Goal: Information Seeking & Learning: Learn about a topic

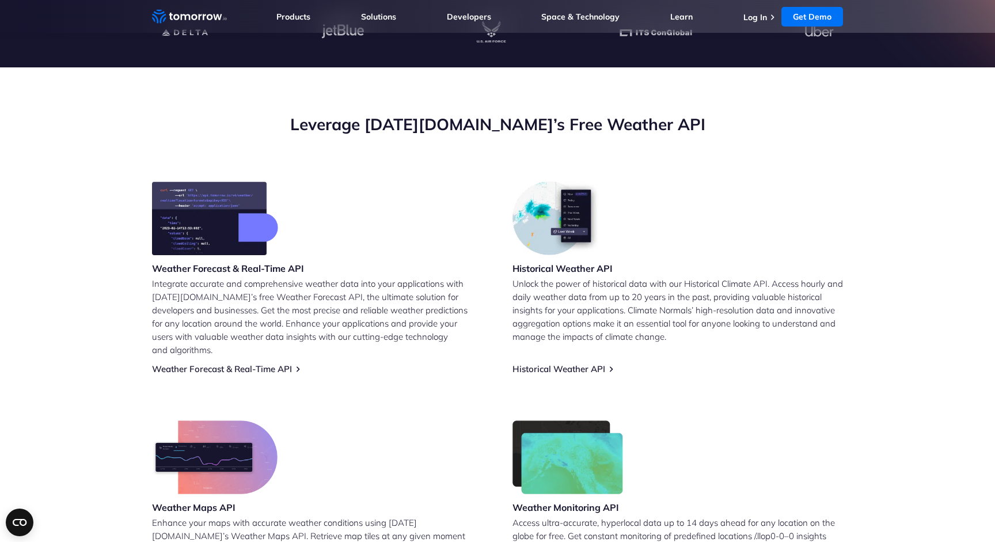
scroll to position [372, 0]
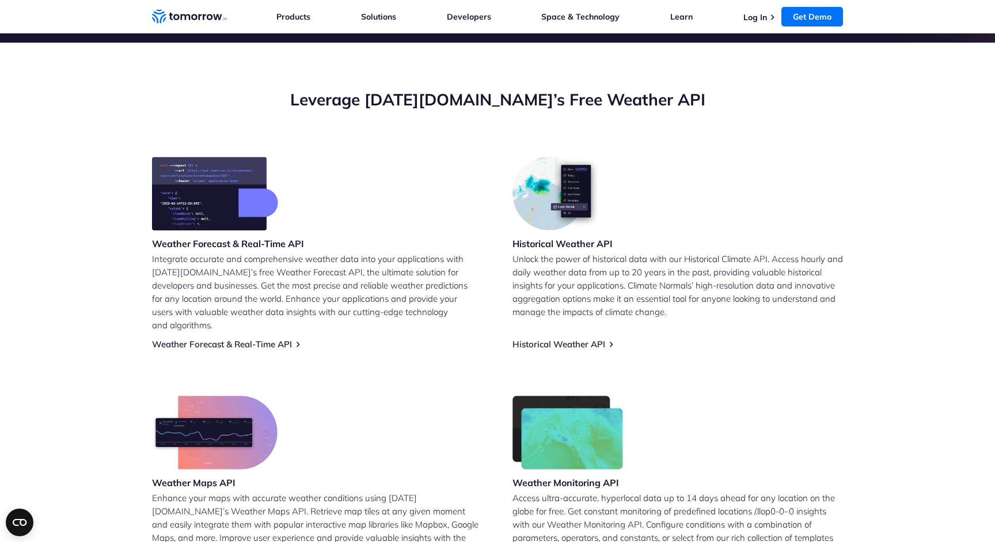
click at [236, 199] on img at bounding box center [215, 194] width 126 height 74
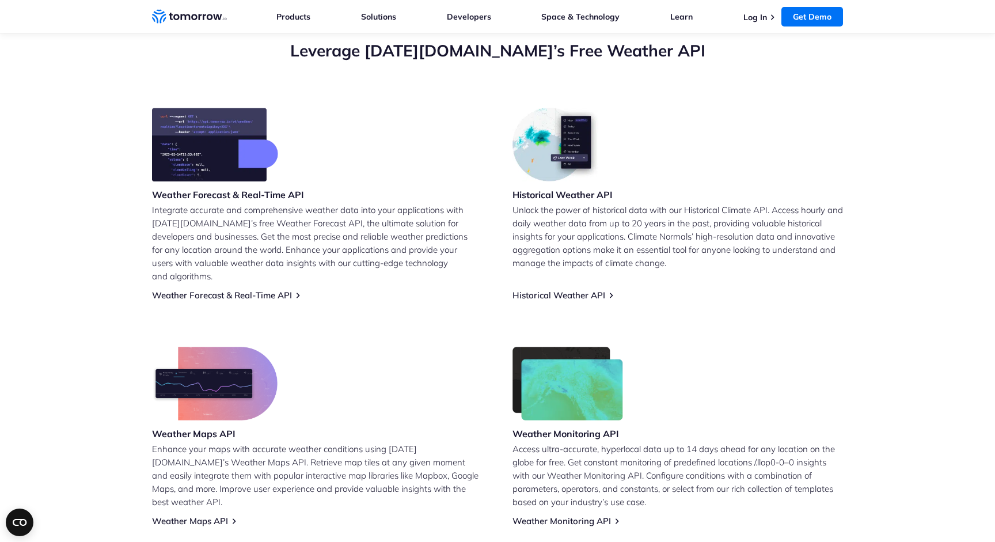
scroll to position [425, 0]
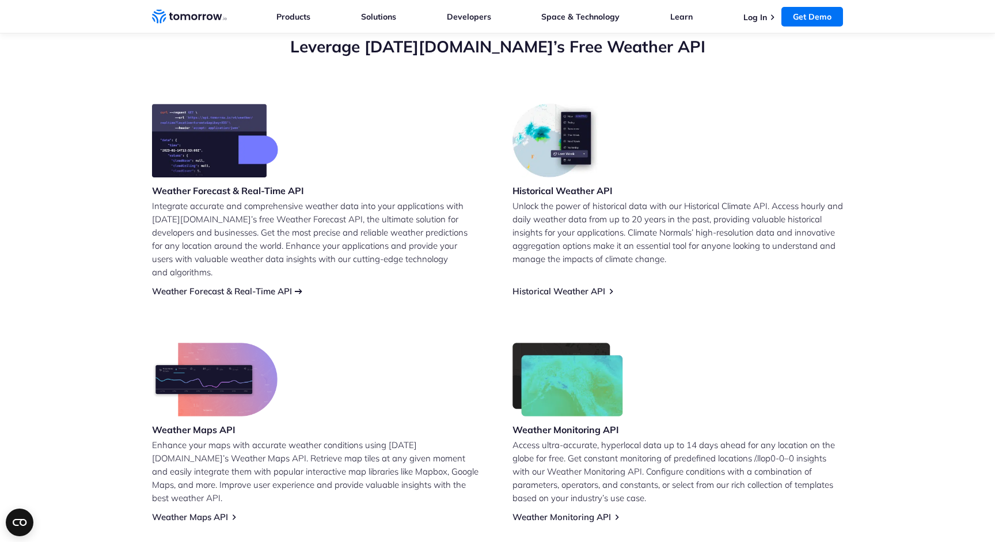
click at [285, 285] on link "Weather Forecast & Real-Time API" at bounding box center [222, 290] width 140 height 11
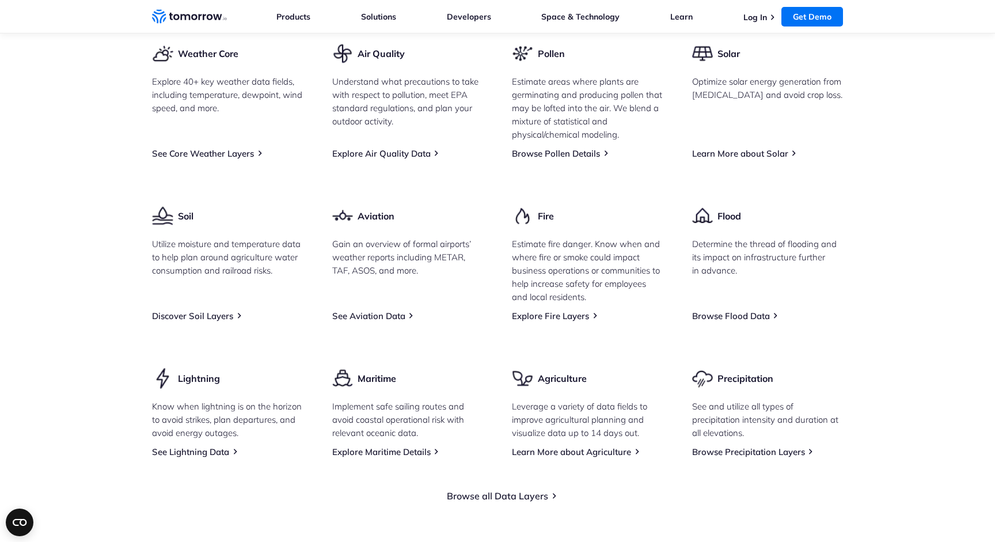
scroll to position [1486, 0]
click at [201, 158] on link "See Core Weather Layers" at bounding box center [203, 152] width 102 height 11
click at [222, 158] on link "See Core Weather Layers" at bounding box center [203, 152] width 102 height 11
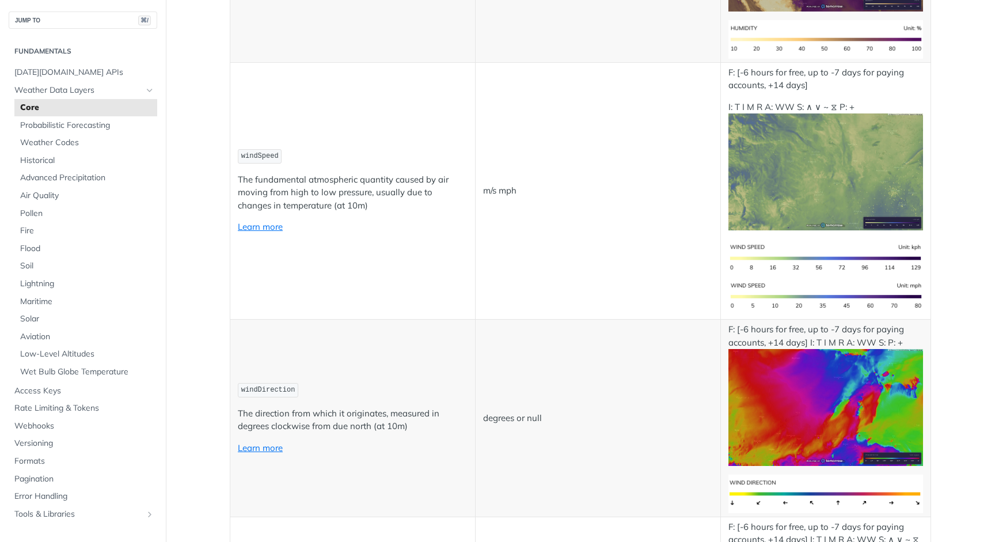
scroll to position [989, 0]
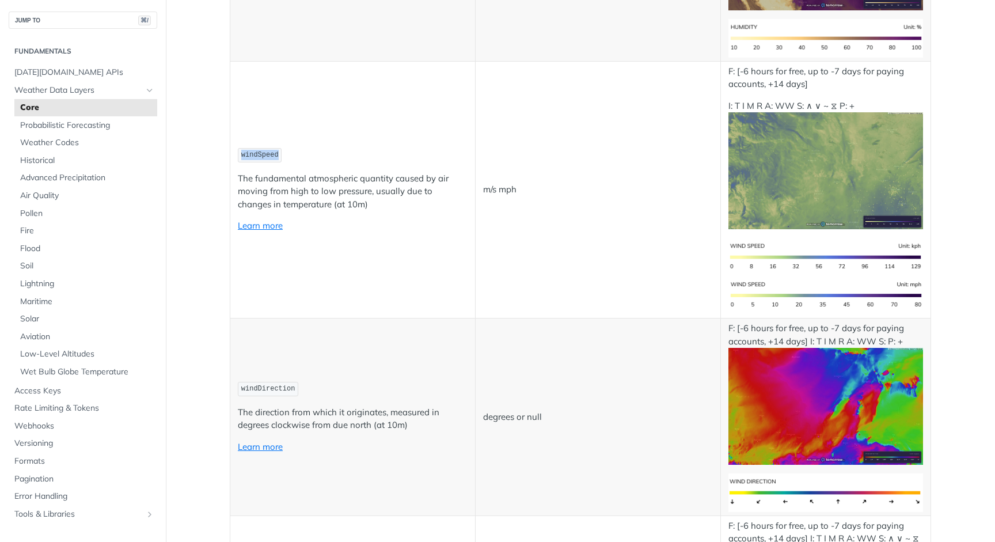
drag, startPoint x: 242, startPoint y: 151, endPoint x: 290, endPoint y: 151, distance: 47.8
click at [290, 151] on p "windSpeed" at bounding box center [353, 155] width 230 height 17
copy span "windSpeed"
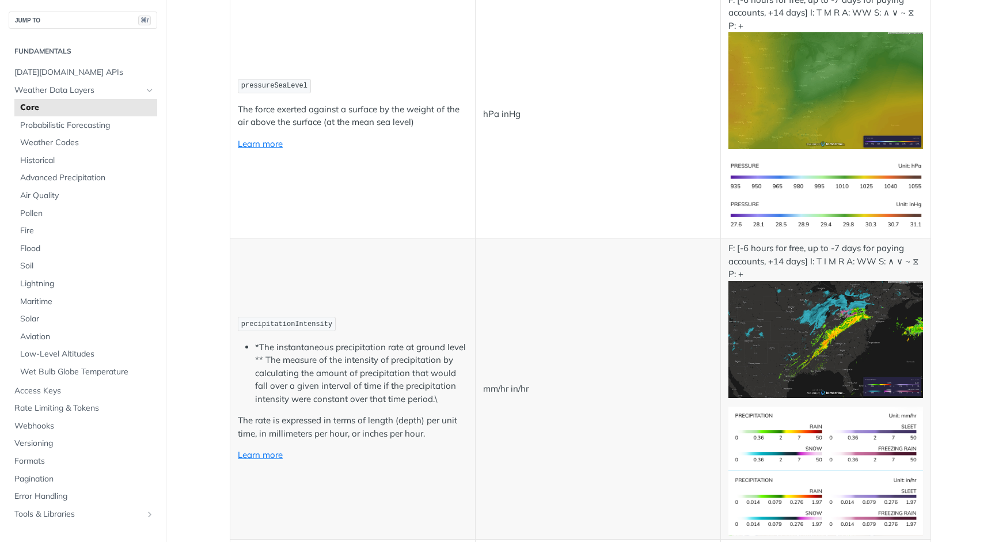
scroll to position [1845, 0]
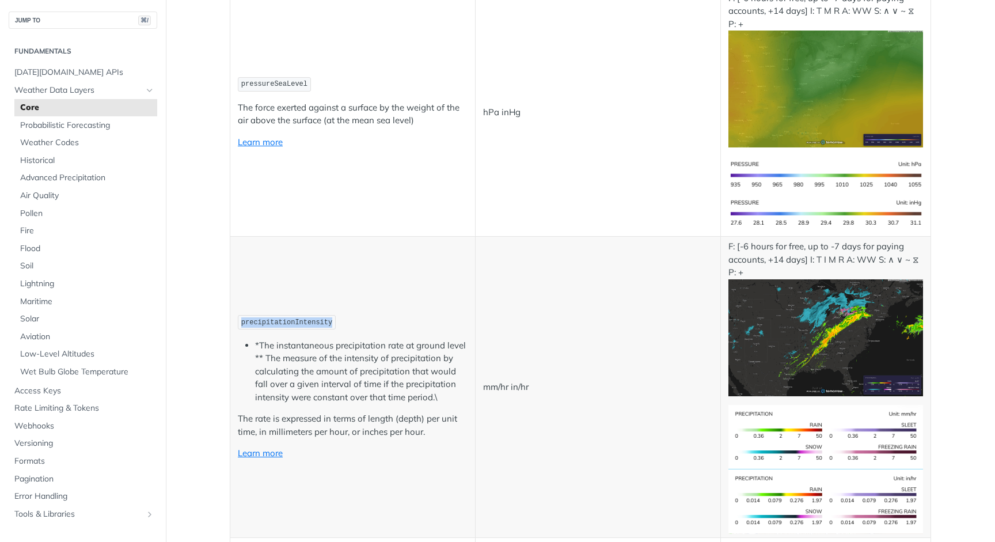
drag, startPoint x: 332, startPoint y: 314, endPoint x: 220, endPoint y: 320, distance: 111.2
click at [272, 318] on span "precipitationIntensity" at bounding box center [286, 322] width 91 height 8
drag, startPoint x: 332, startPoint y: 314, endPoint x: 241, endPoint y: 313, distance: 91.5
click at [241, 318] on span "precipitationIntensity" at bounding box center [286, 322] width 91 height 8
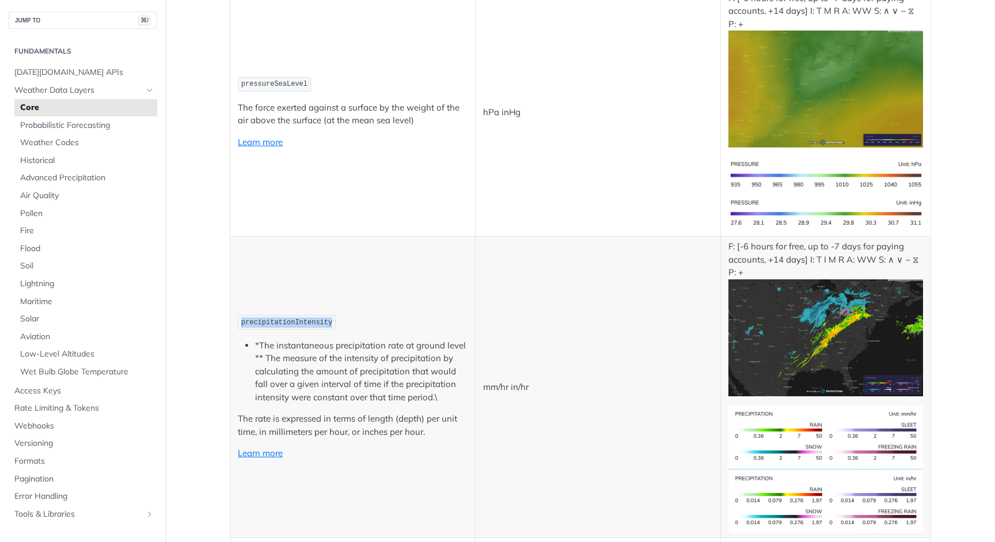
copy span "precipitationIntensity"
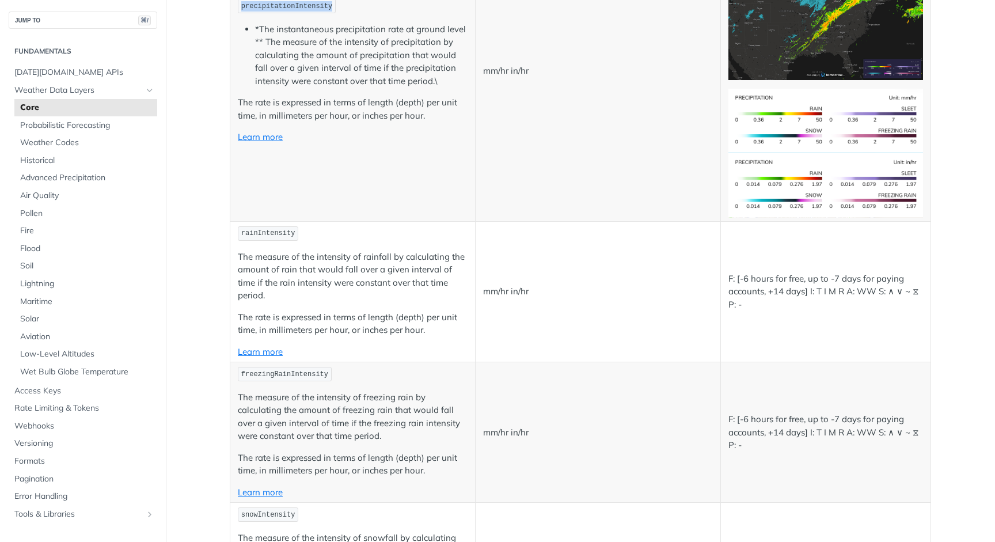
scroll to position [2161, 0]
click at [251, 131] on link "Learn more" at bounding box center [260, 136] width 45 height 11
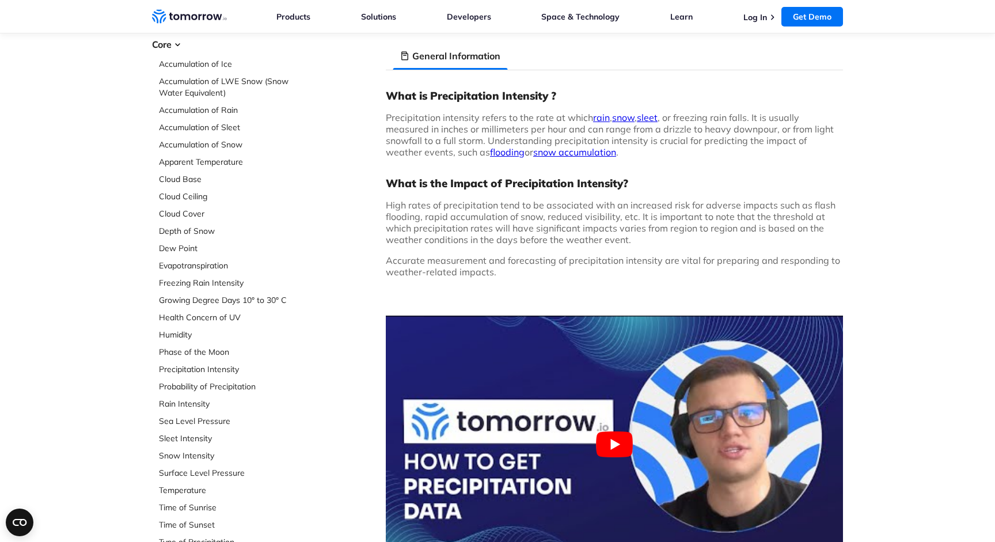
scroll to position [82, 0]
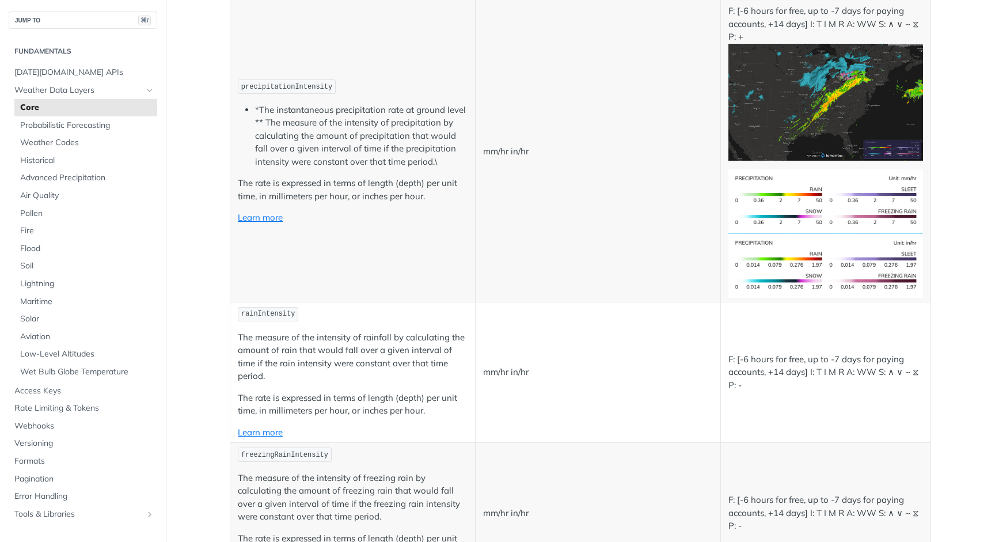
scroll to position [2222, 0]
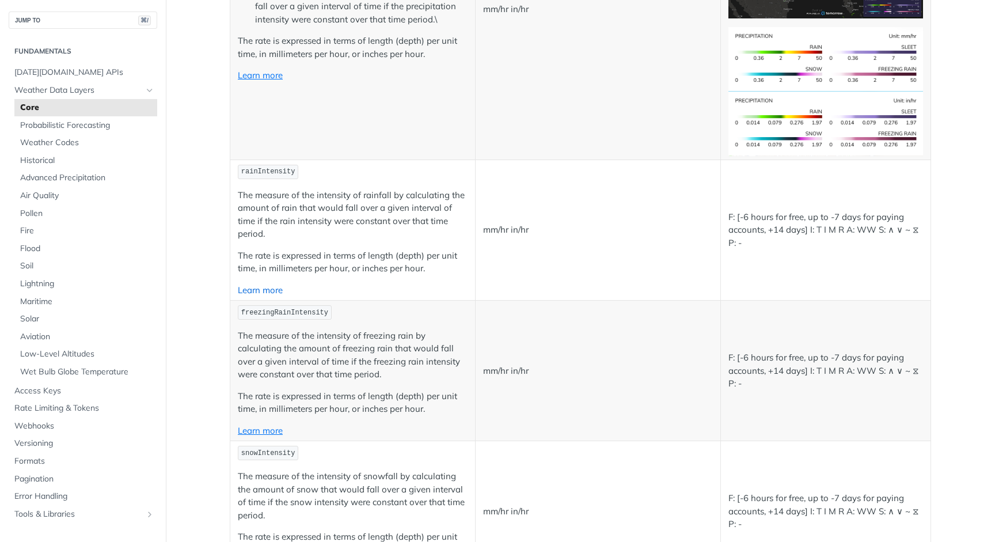
click at [262, 284] on link "Learn more" at bounding box center [260, 289] width 45 height 11
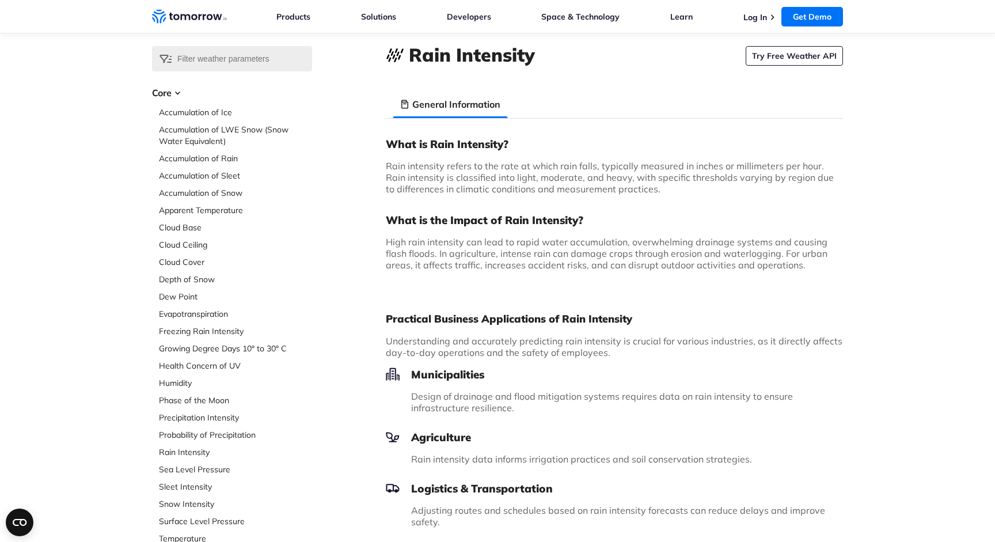
scroll to position [-10, 0]
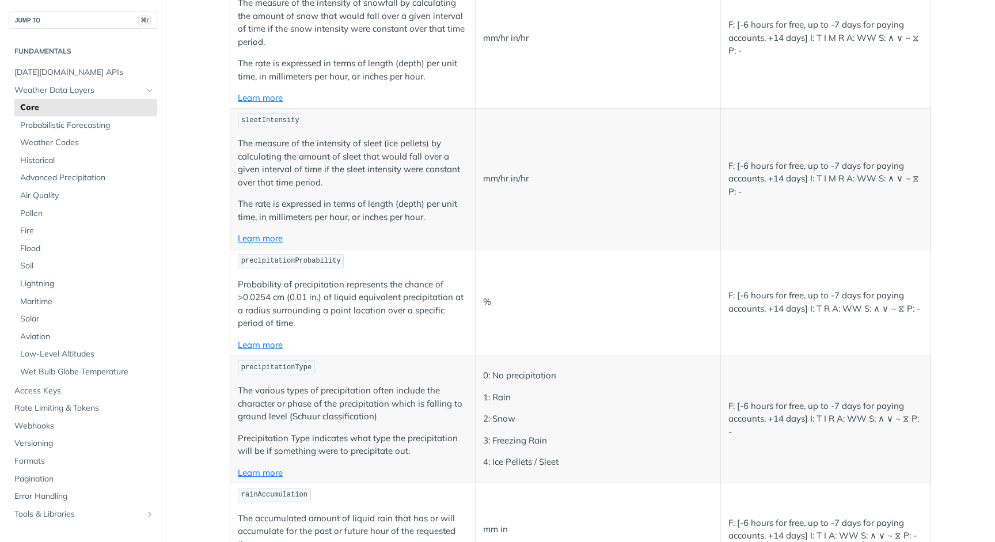
scroll to position [2693, 0]
drag, startPoint x: 273, startPoint y: 244, endPoint x: 245, endPoint y: 247, distance: 27.8
click at [245, 259] on span "precipitationProbability" at bounding box center [291, 263] width 100 height 8
drag, startPoint x: 241, startPoint y: 245, endPoint x: 345, endPoint y: 248, distance: 104.8
click at [345, 255] on p "precipitationProbability" at bounding box center [353, 263] width 230 height 17
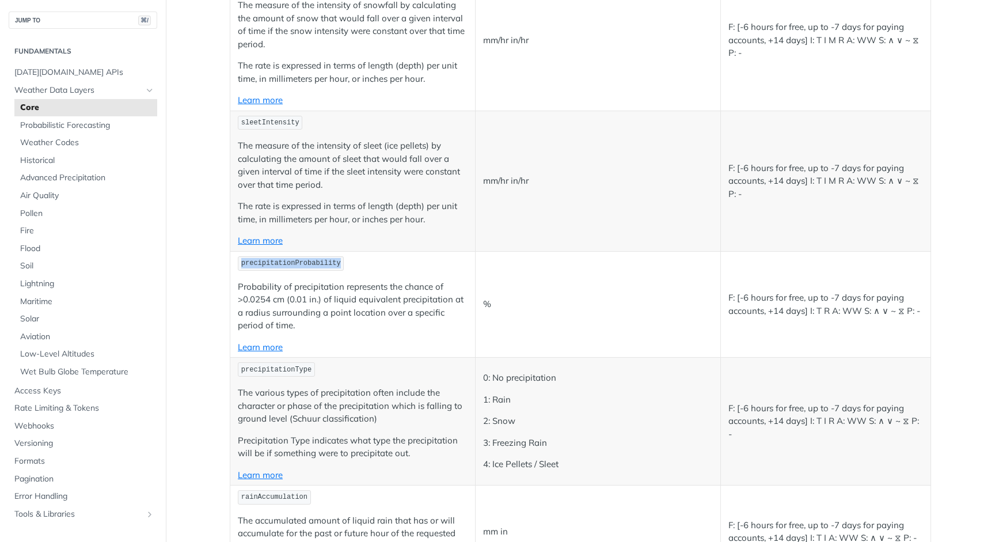
copy span "precipitationProbability"
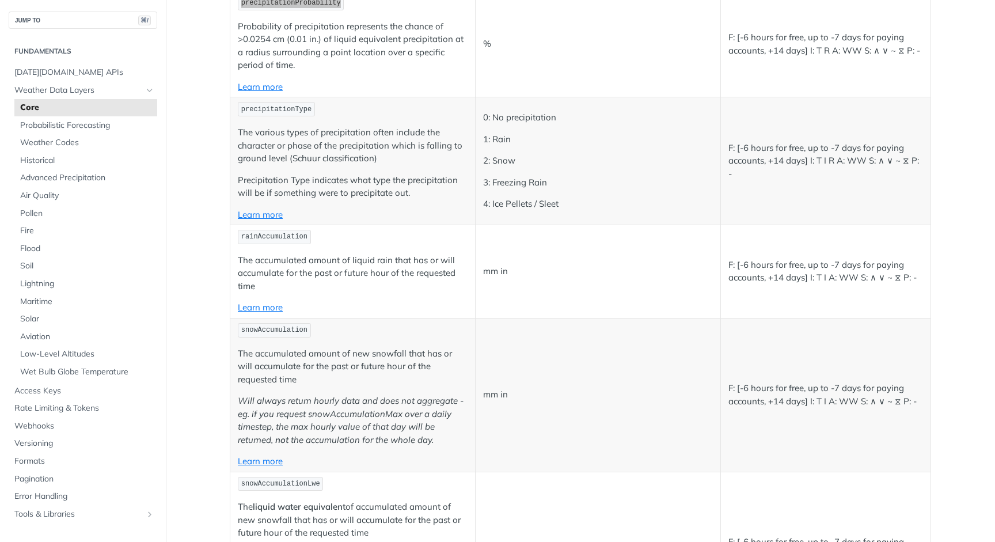
scroll to position [2959, 0]
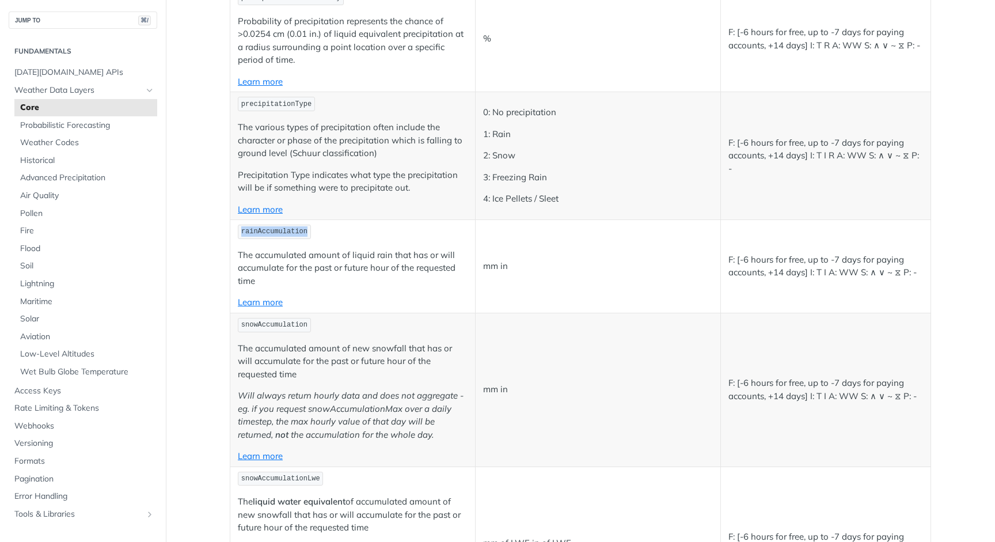
drag, startPoint x: 242, startPoint y: 210, endPoint x: 317, endPoint y: 211, distance: 75.4
click at [317, 223] on p "rainAccumulation" at bounding box center [353, 231] width 230 height 17
copy span "rainAccumulation"
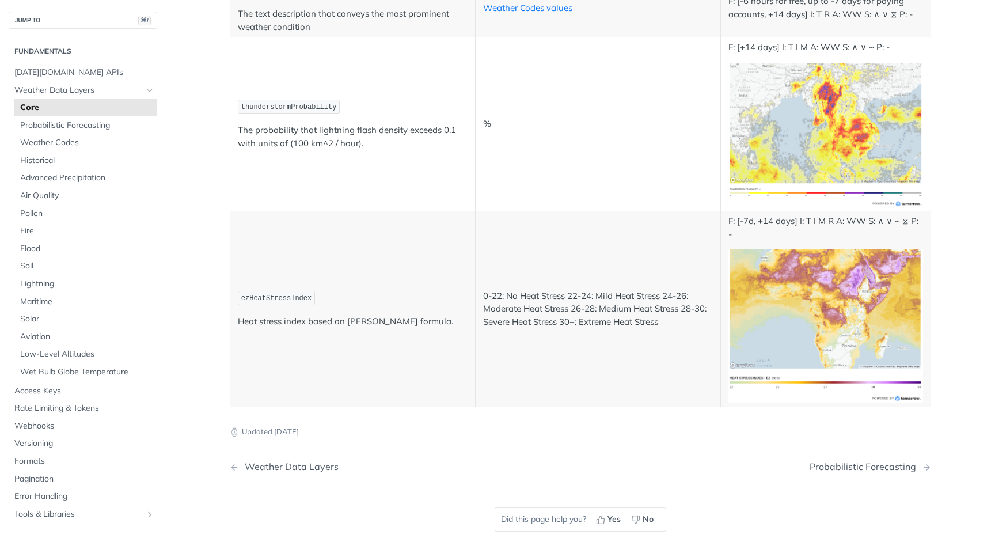
scroll to position [6017, 0]
drag, startPoint x: 242, startPoint y: 240, endPoint x: 315, endPoint y: 242, distance: 73.1
click at [315, 288] on p "ezHeatStressIndex" at bounding box center [353, 296] width 230 height 17
click at [251, 293] on span "ezHeatStressIndex" at bounding box center [276, 297] width 70 height 8
drag, startPoint x: 251, startPoint y: 242, endPoint x: 278, endPoint y: 242, distance: 27.1
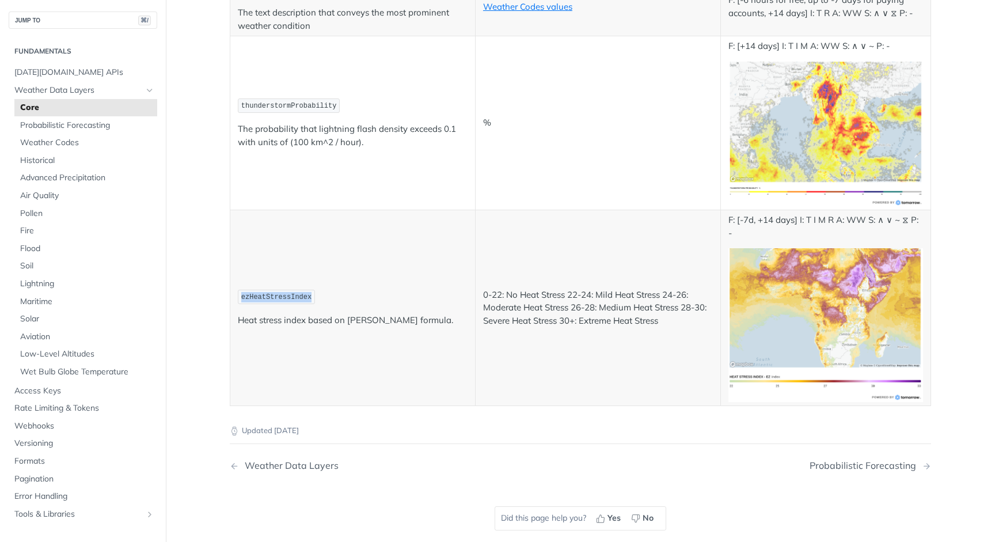
click at [277, 293] on span "ezHeatStressIndex" at bounding box center [276, 297] width 70 height 8
copy span "ezHeatStressIndex"
drag, startPoint x: 520, startPoint y: 540, endPoint x: 658, endPoint y: 188, distance: 379.1
click at [658, 210] on tr "ezHeatStressIndex Heat stress index based on [PERSON_NAME] formula. 0-22: No He…" at bounding box center [580, 308] width 700 height 196
click at [59, 172] on span "Advanced Precipitation" at bounding box center [87, 178] width 134 height 12
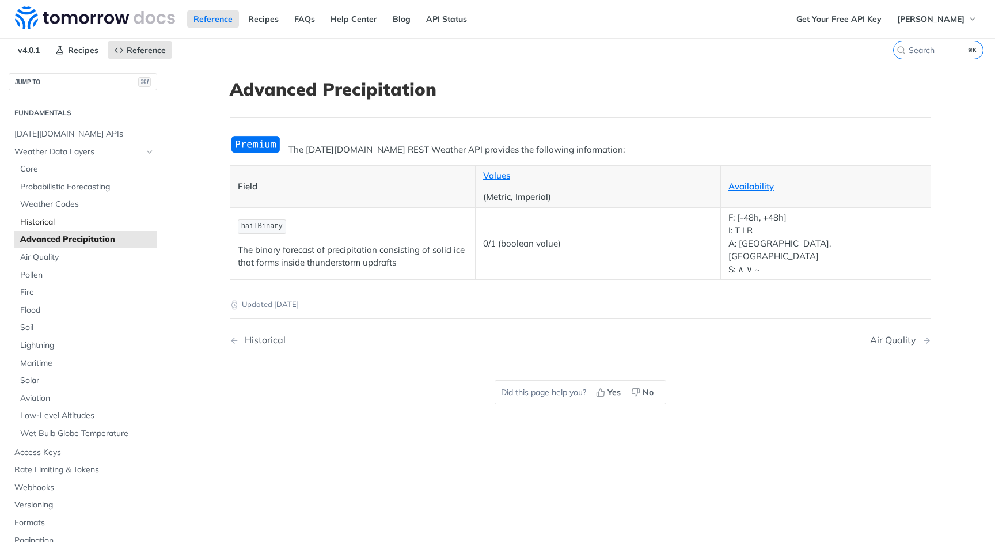
click at [43, 221] on span "Historical" at bounding box center [87, 222] width 134 height 12
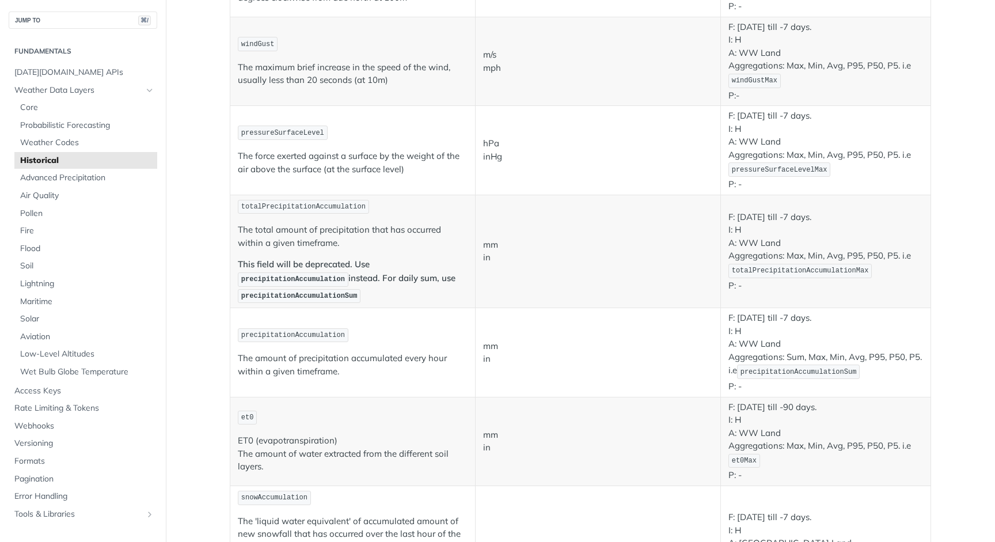
scroll to position [776, 0]
drag, startPoint x: 241, startPoint y: 321, endPoint x: 345, endPoint y: 321, distance: 103.6
click at [345, 332] on span "precipitationAccumulation" at bounding box center [293, 336] width 104 height 8
copy span "precipitationAccumulation"
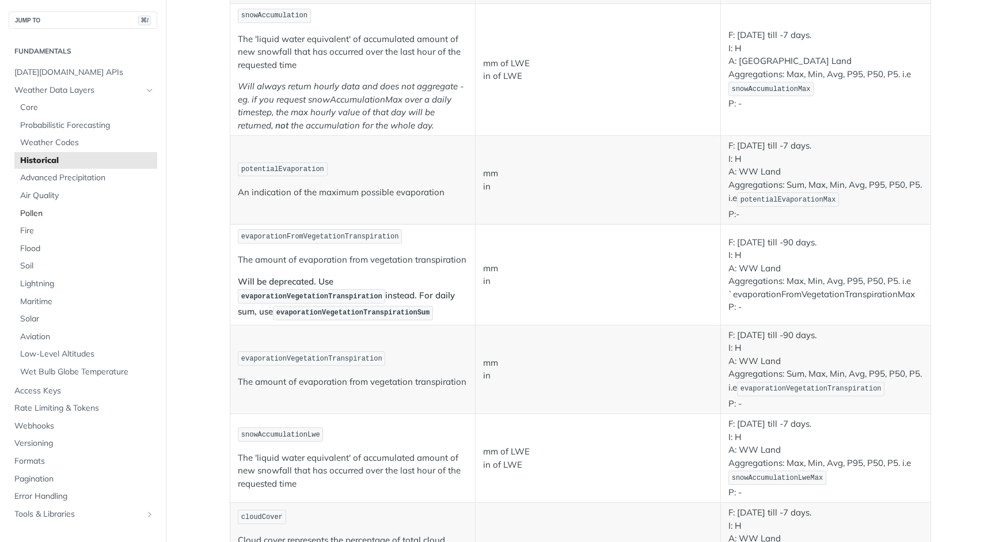
scroll to position [1261, 0]
click at [29, 262] on span "Soil" at bounding box center [87, 266] width 134 height 12
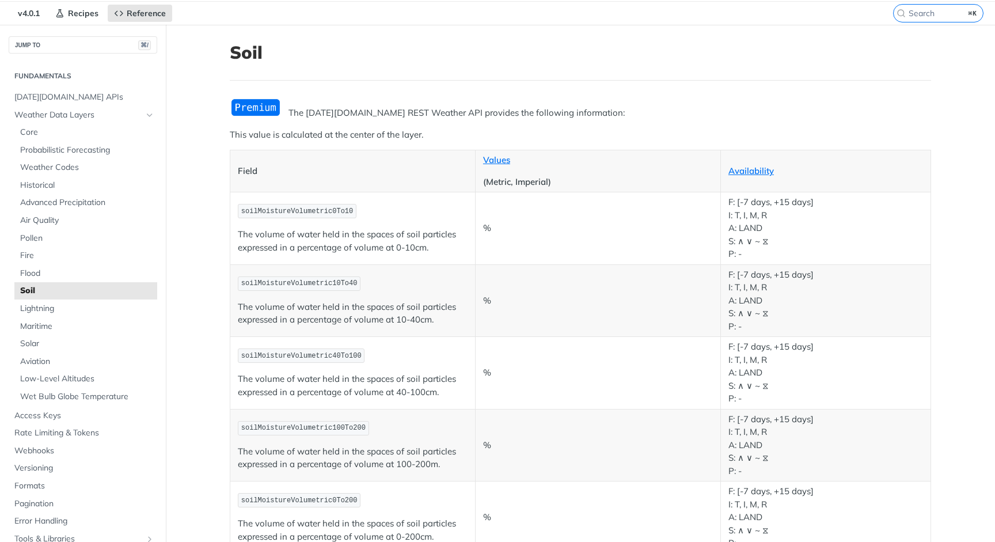
scroll to position [28, 0]
